Goal: Task Accomplishment & Management: Use online tool/utility

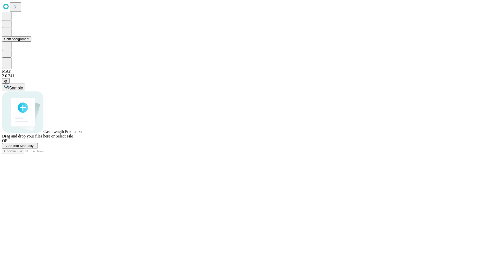
click at [31, 42] on button "Shift Assignment" at bounding box center [16, 38] width 29 height 5
